Goal: Task Accomplishment & Management: Manage account settings

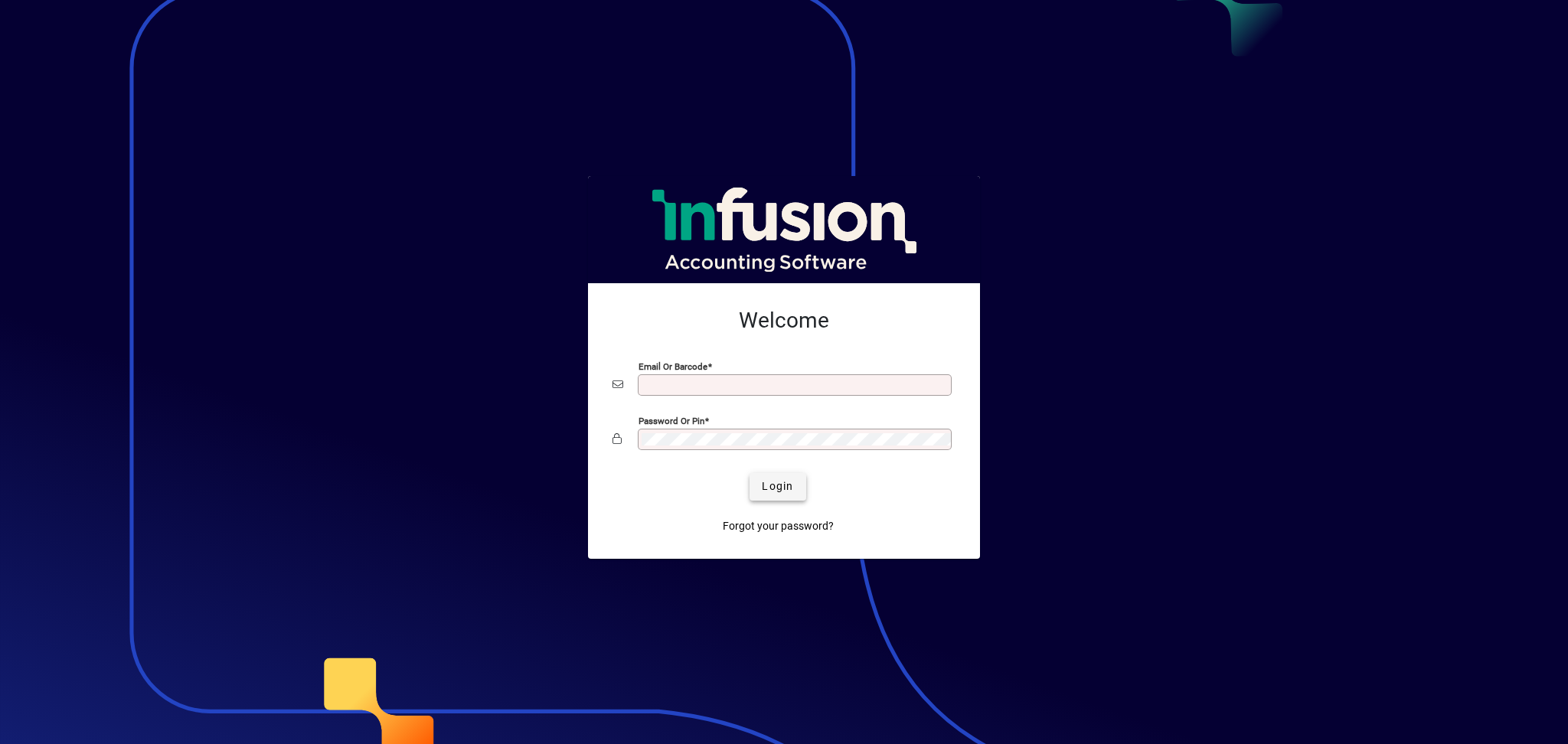
type input "**********"
click at [787, 492] on span "Login" at bounding box center [777, 486] width 31 height 16
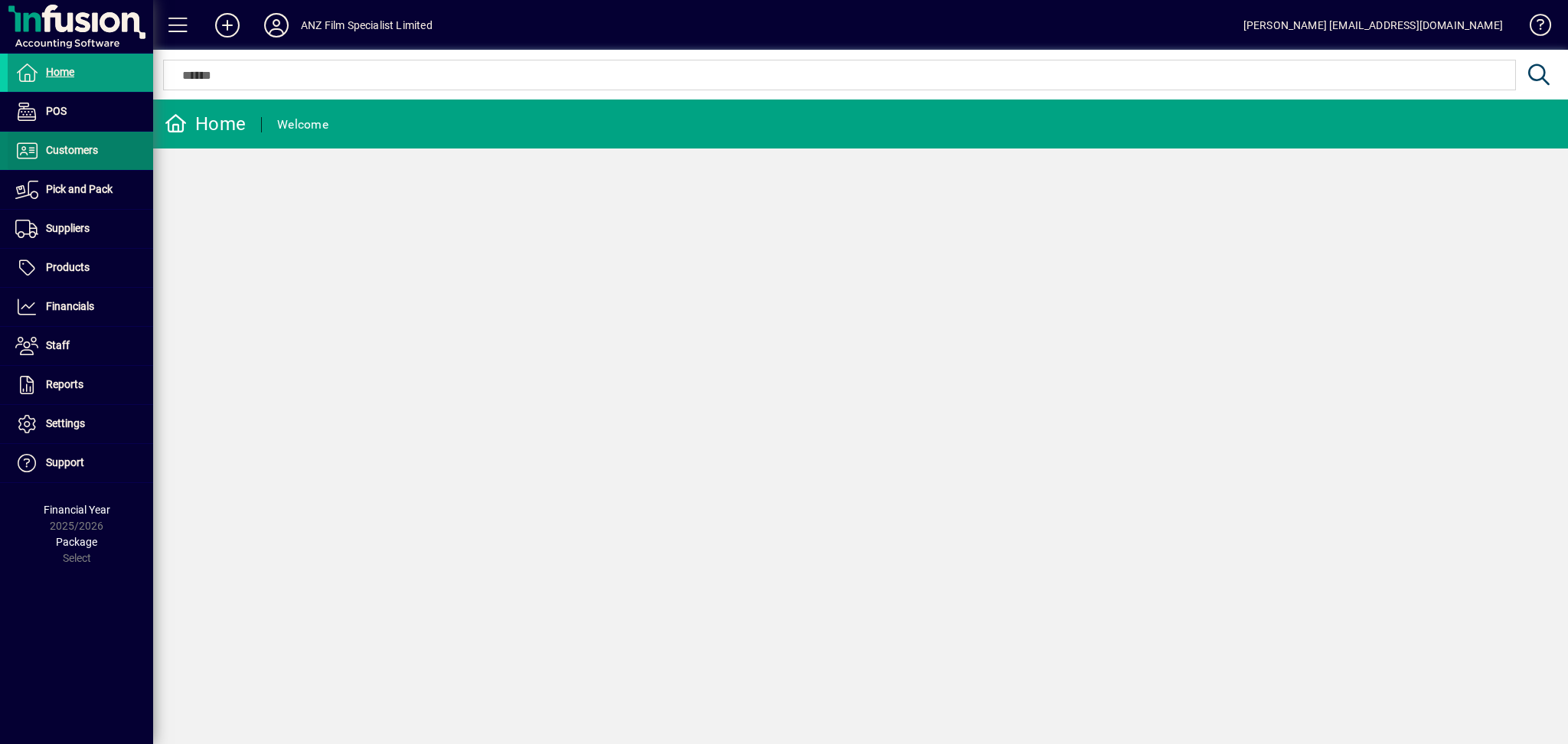
click at [102, 159] on span at bounding box center [80, 150] width 146 height 37
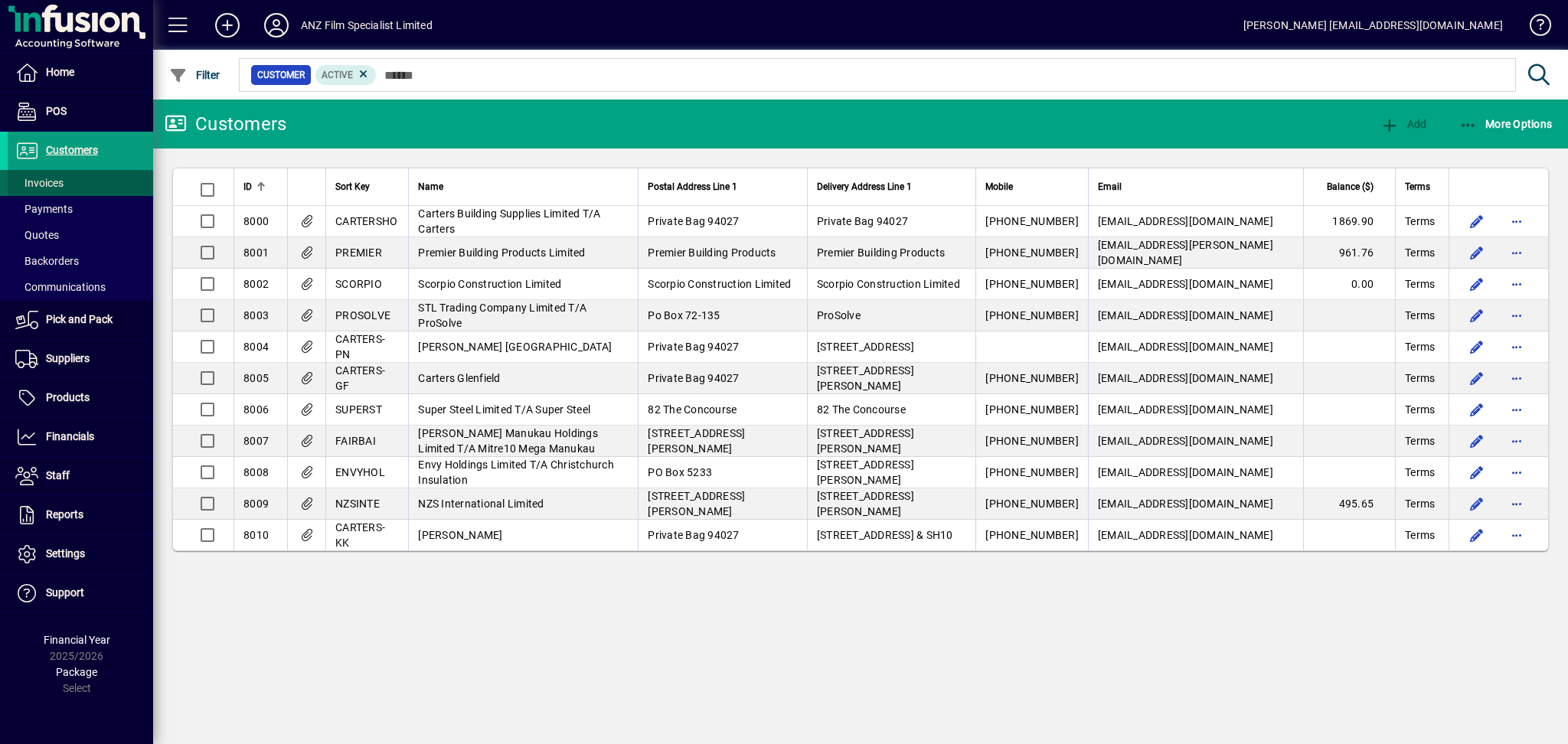
click at [59, 183] on span "Invoices" at bounding box center [39, 182] width 48 height 12
